Goal: Information Seeking & Learning: Learn about a topic

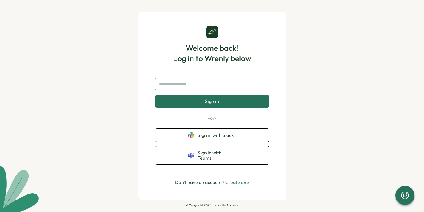
click at [194, 84] on input "text" at bounding box center [212, 84] width 114 height 12
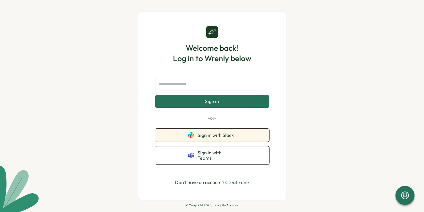
click at [187, 140] on button "Sign in with Slack" at bounding box center [212, 135] width 114 height 13
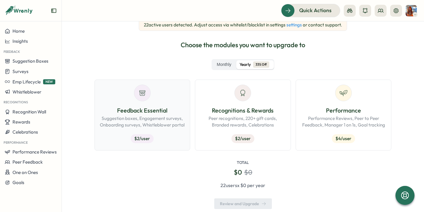
scroll to position [77, 0]
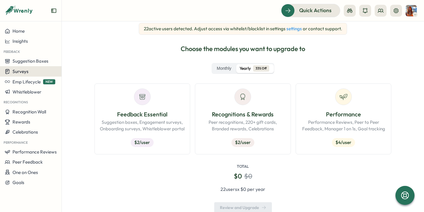
click at [32, 74] on div "Surveys" at bounding box center [31, 72] width 52 height 6
click at [21, 73] on span "Surveys" at bounding box center [20, 72] width 16 height 6
click at [34, 75] on button "Surveys" at bounding box center [31, 71] width 62 height 10
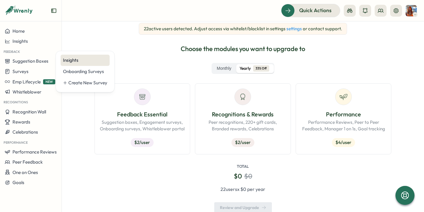
click at [78, 62] on div "Insights" at bounding box center [85, 60] width 44 height 7
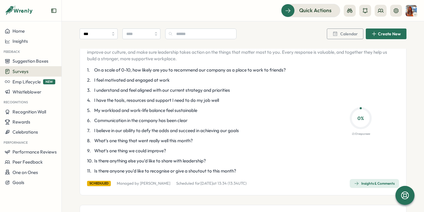
scroll to position [57, 0]
click at [129, 73] on div "1 . On a scale of 0-10, how likely are you to recommend our company as a place …" at bounding box center [201, 121] width 229 height 108
click at [406, 194] on icon at bounding box center [405, 195] width 8 height 8
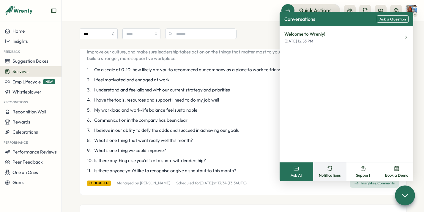
click at [326, 169] on button "Notifications" at bounding box center [330, 172] width 34 height 19
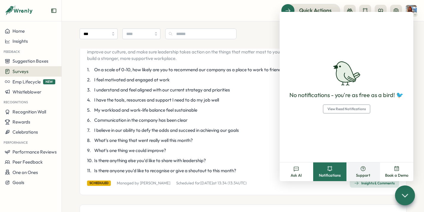
click at [355, 171] on button "Support" at bounding box center [364, 172] width 34 height 19
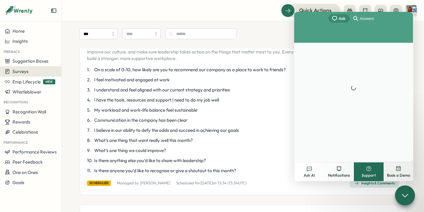
scroll to position [0, 0]
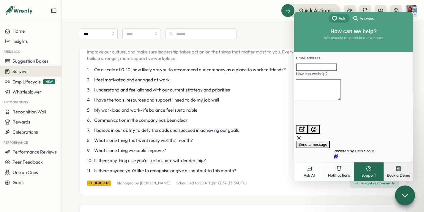
click at [381, 172] on button "Support" at bounding box center [369, 172] width 30 height 19
click at [318, 171] on button "Ask AI" at bounding box center [310, 172] width 30 height 19
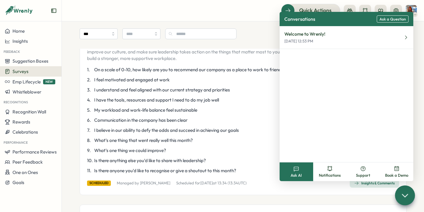
click at [312, 51] on div "Welcome to Wrenly! Sep 3, 12:53 PM" at bounding box center [347, 94] width 134 height 136
click at [309, 40] on p "Sep 3, 12:53 PM" at bounding box center [305, 41] width 41 height 5
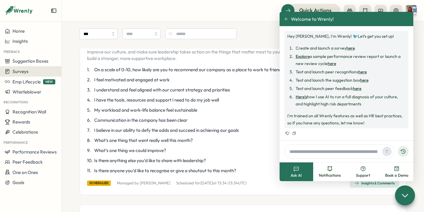
click at [288, 20] on icon at bounding box center [287, 19] width 4 height 4
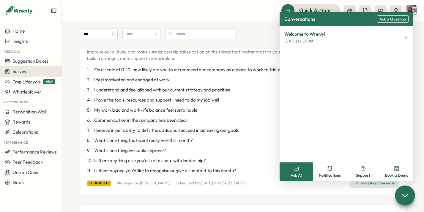
click at [224, 130] on span "I believe in our ability to defy the odds and succeed in achieving our goals" at bounding box center [166, 130] width 145 height 7
click at [407, 197] on icon at bounding box center [405, 195] width 9 height 9
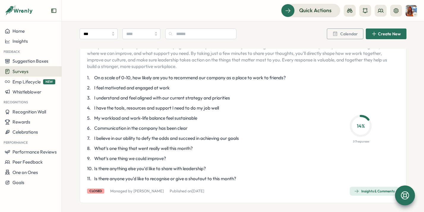
scroll to position [236, 0]
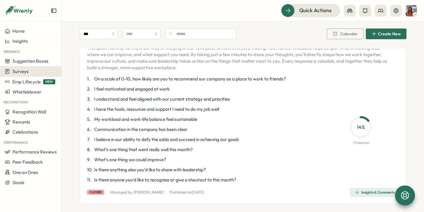
click at [367, 194] on div "Insights & Comments" at bounding box center [374, 192] width 40 height 5
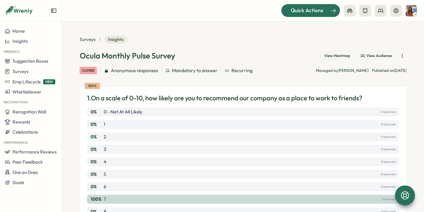
click at [290, 10] on div "Quick Actions" at bounding box center [307, 11] width 54 height 8
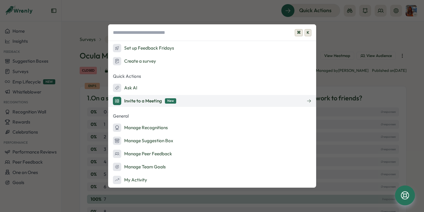
scroll to position [13, 0]
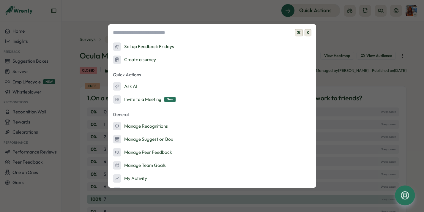
click at [254, 15] on div "⌘ K Admin Actions Set up Feedback Fridays Create a survey Quick Actions Ask AI …" at bounding box center [212, 106] width 424 height 212
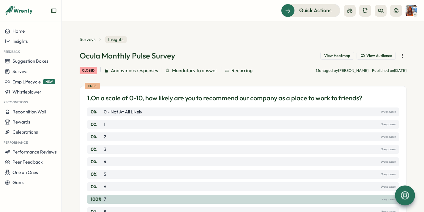
click at [376, 56] on span "View Audience" at bounding box center [380, 55] width 26 height 5
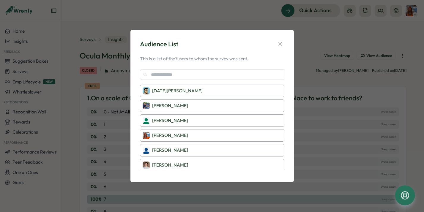
scroll to position [14, 0]
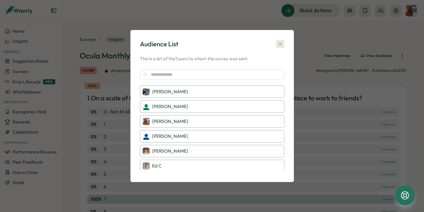
click at [280, 42] on icon "button" at bounding box center [280, 44] width 6 height 6
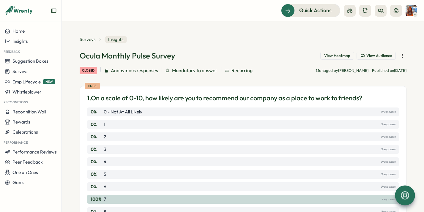
scroll to position [44, 0]
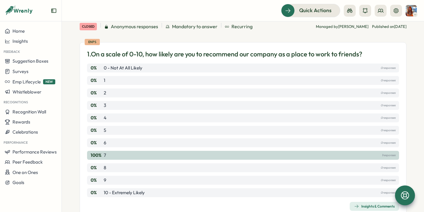
click at [108, 155] on div "100 % 7 1 responses" at bounding box center [243, 155] width 312 height 9
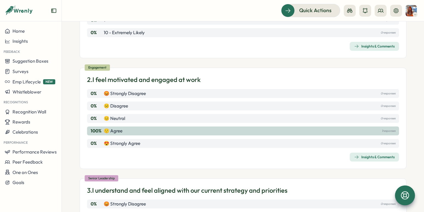
scroll to position [236, 0]
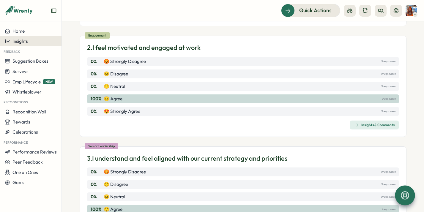
click at [26, 42] on span "Insights" at bounding box center [19, 41] width 15 height 6
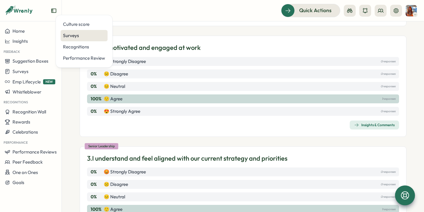
click at [77, 35] on div "Surveys" at bounding box center [84, 35] width 42 height 7
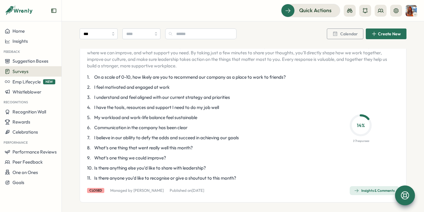
scroll to position [242, 0]
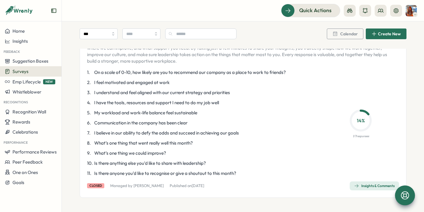
click at [359, 187] on div "Insights & Comments" at bounding box center [374, 186] width 40 height 5
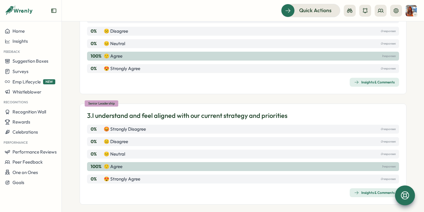
scroll to position [457, 0]
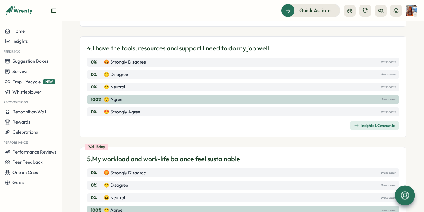
click at [375, 126] on div "Insights & Comments" at bounding box center [374, 125] width 40 height 5
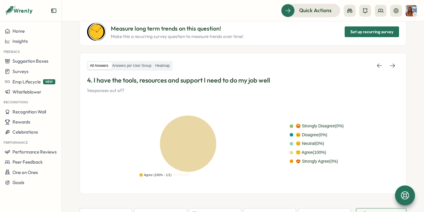
scroll to position [84, 0]
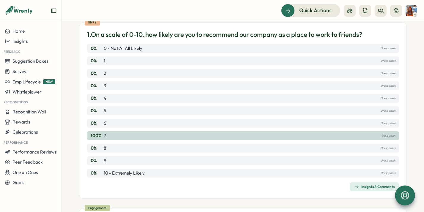
scroll to position [70, 0]
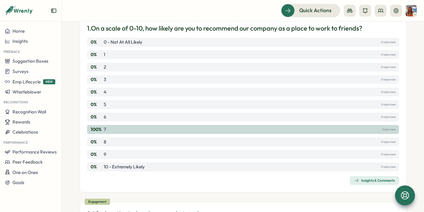
click at [367, 178] on span "Insights & Comments" at bounding box center [374, 181] width 40 height 8
